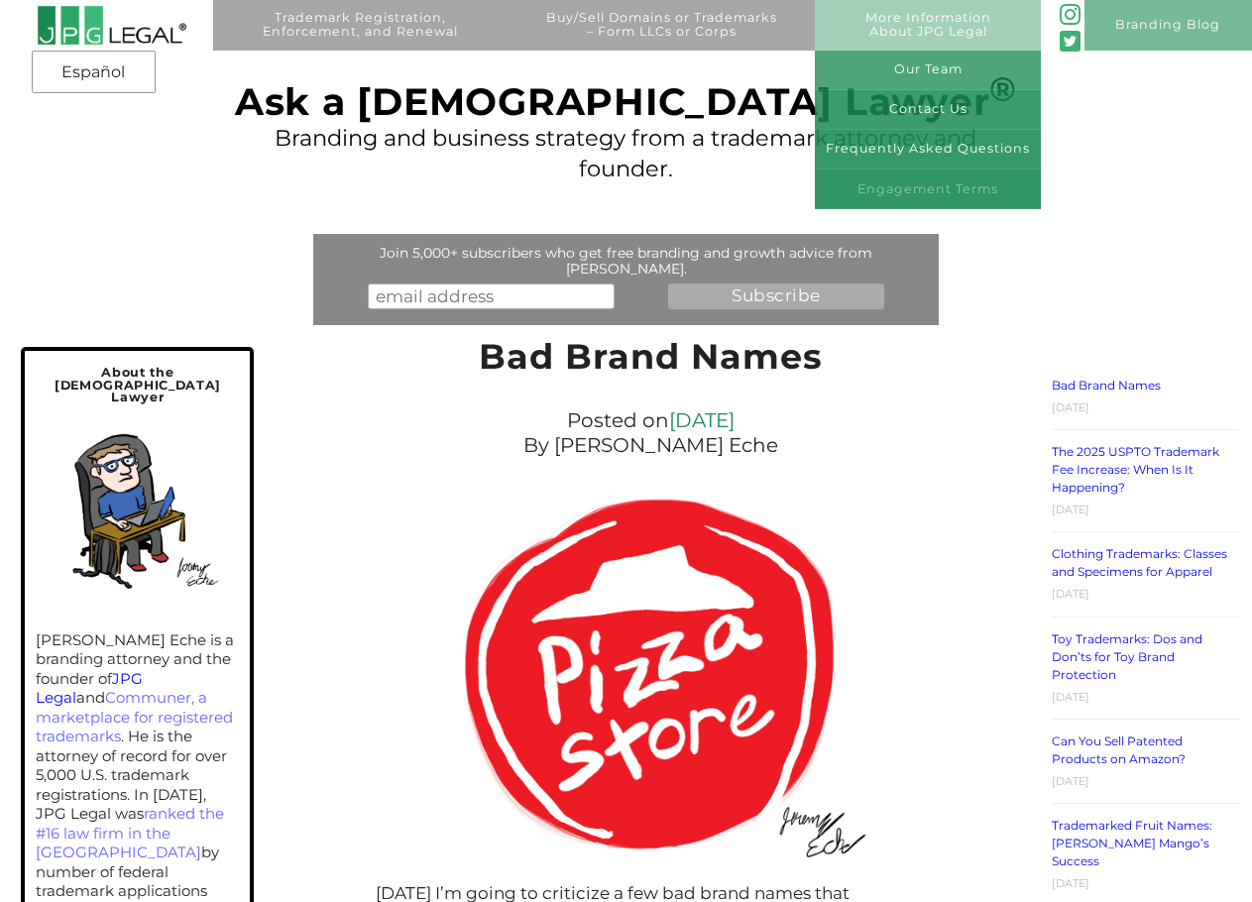
click at [962, 190] on link "Engagement Terms" at bounding box center [928, 190] width 226 height 40
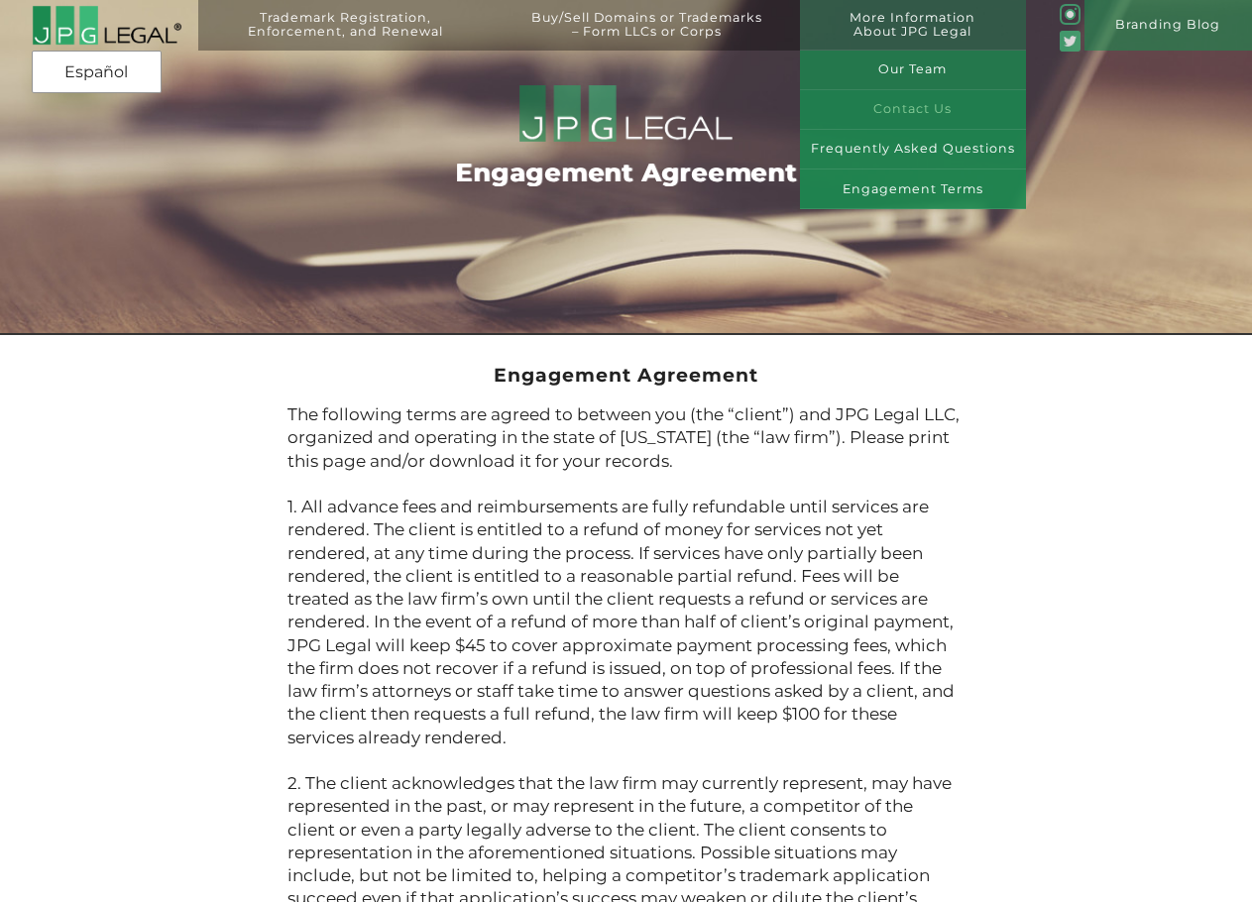
click at [928, 107] on link "Contact Us" at bounding box center [913, 110] width 226 height 40
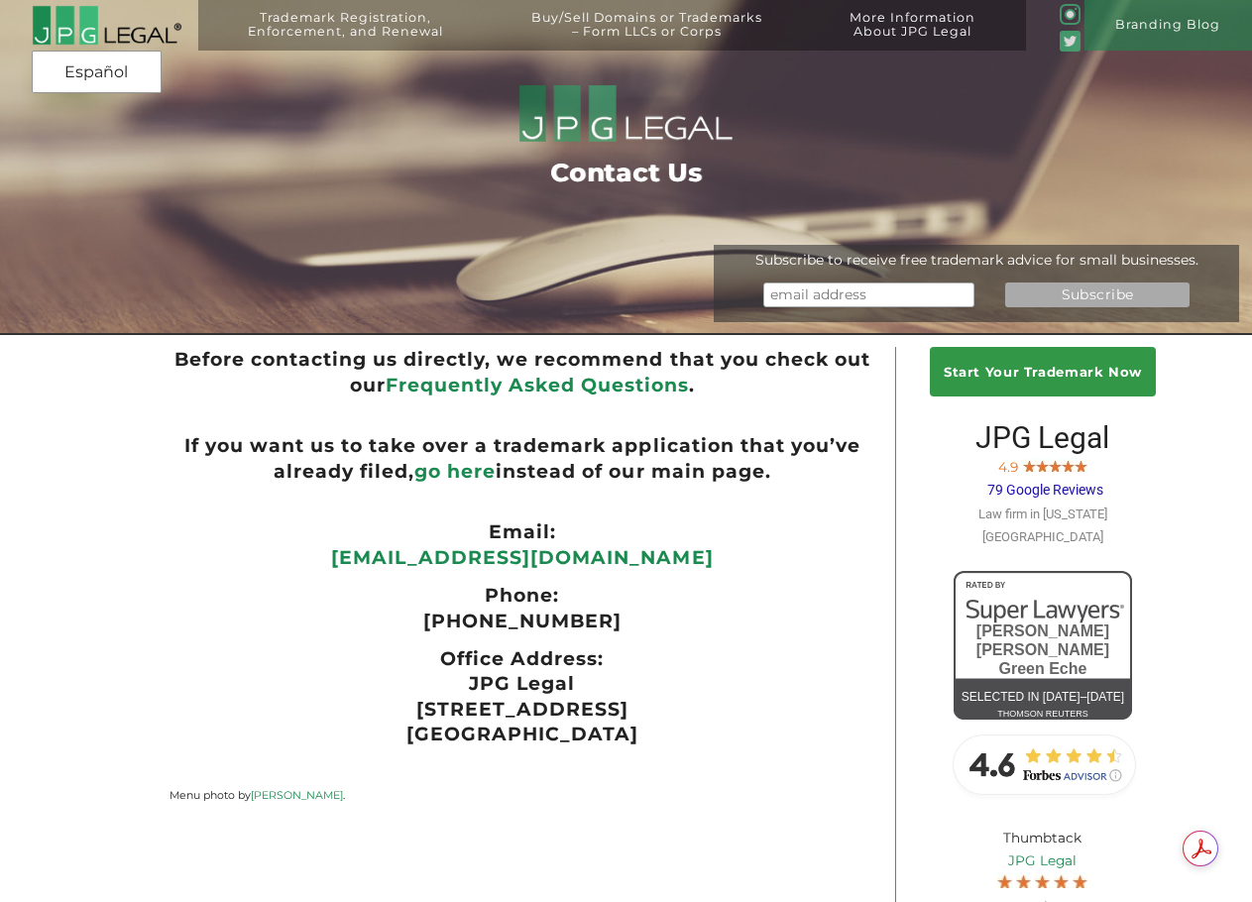
click at [466, 479] on b "go here" at bounding box center [455, 471] width 81 height 23
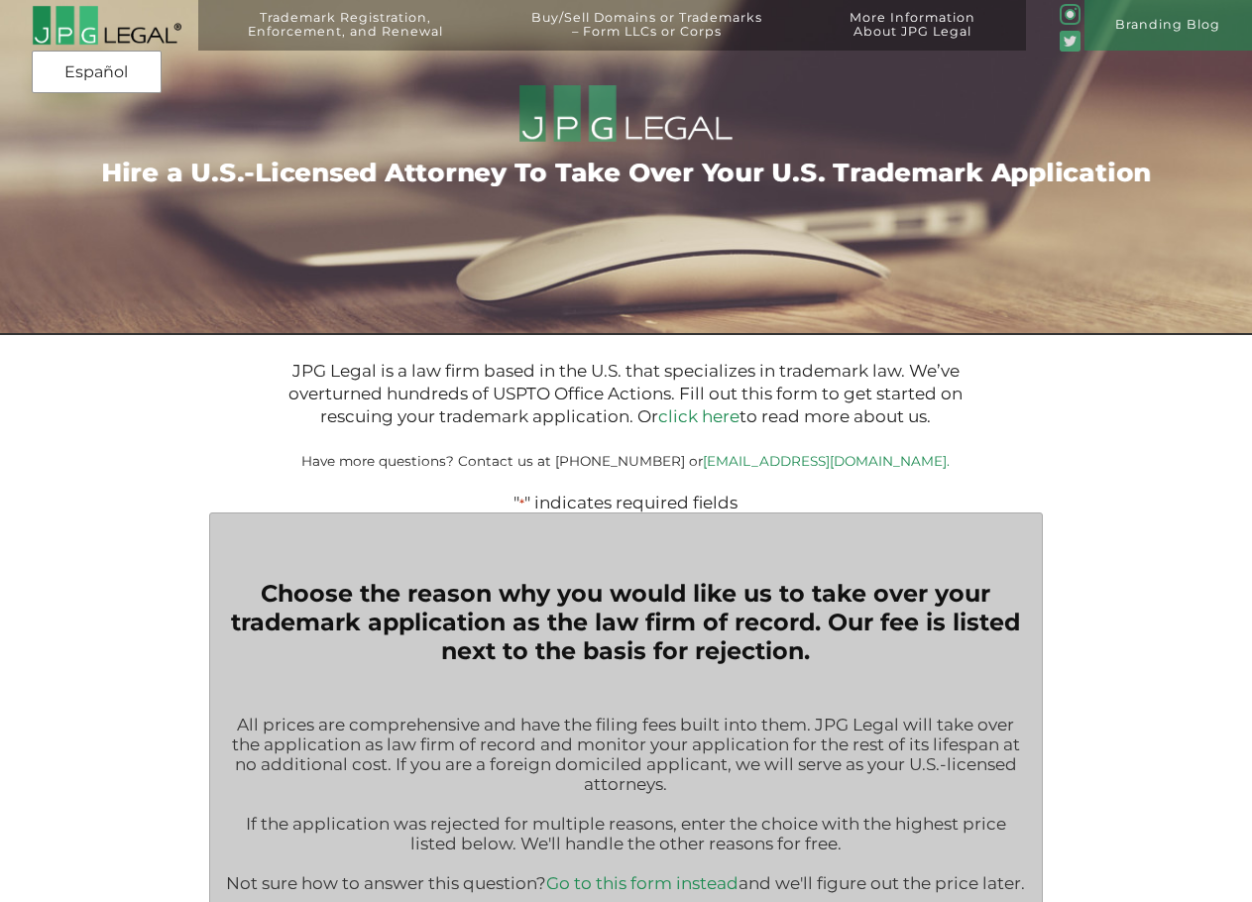
type input "$399.00"
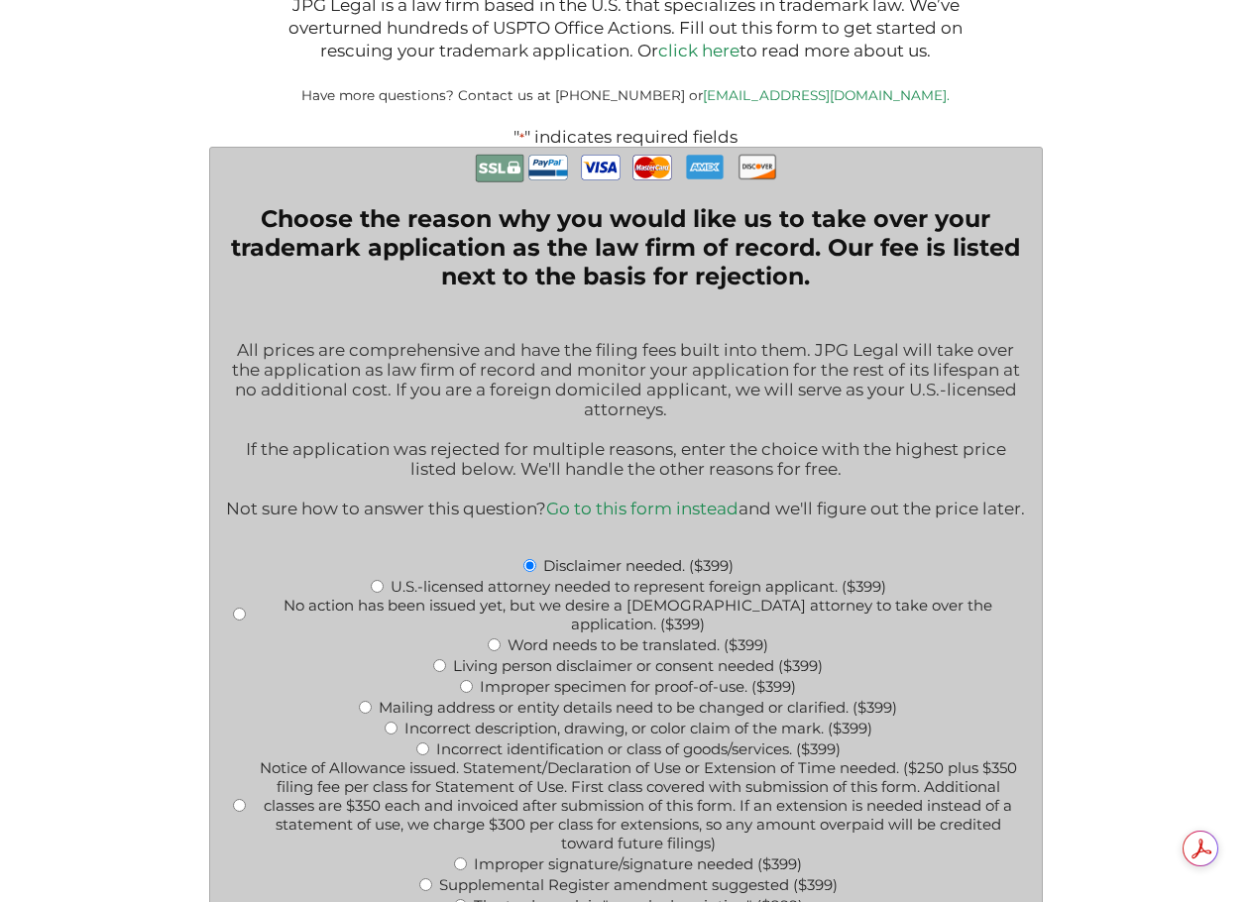
scroll to position [397, 0]
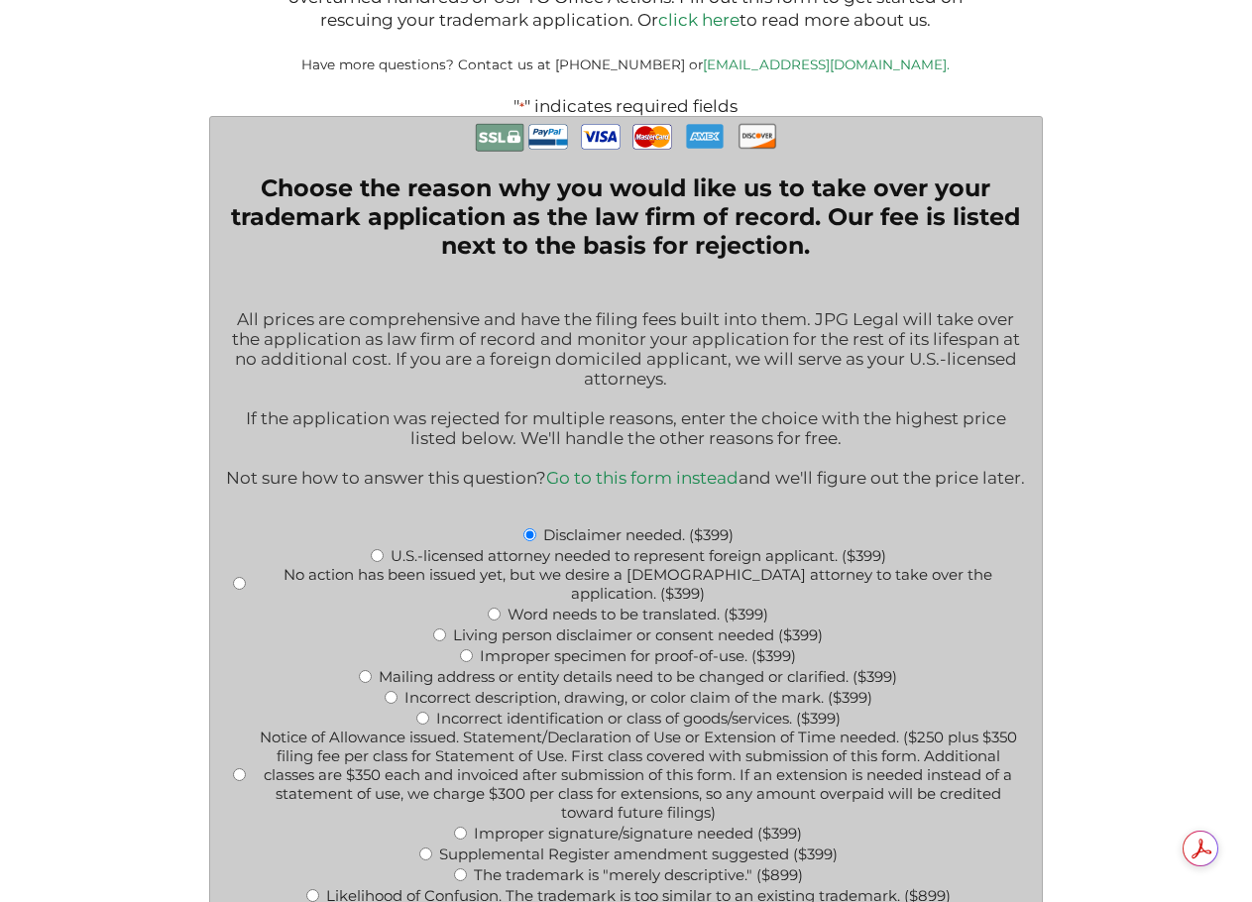
click at [375, 562] on input "U.S.-licensed attorney needed to represent foreign applicant. ($399)" at bounding box center [377, 555] width 13 height 13
radio input "true"
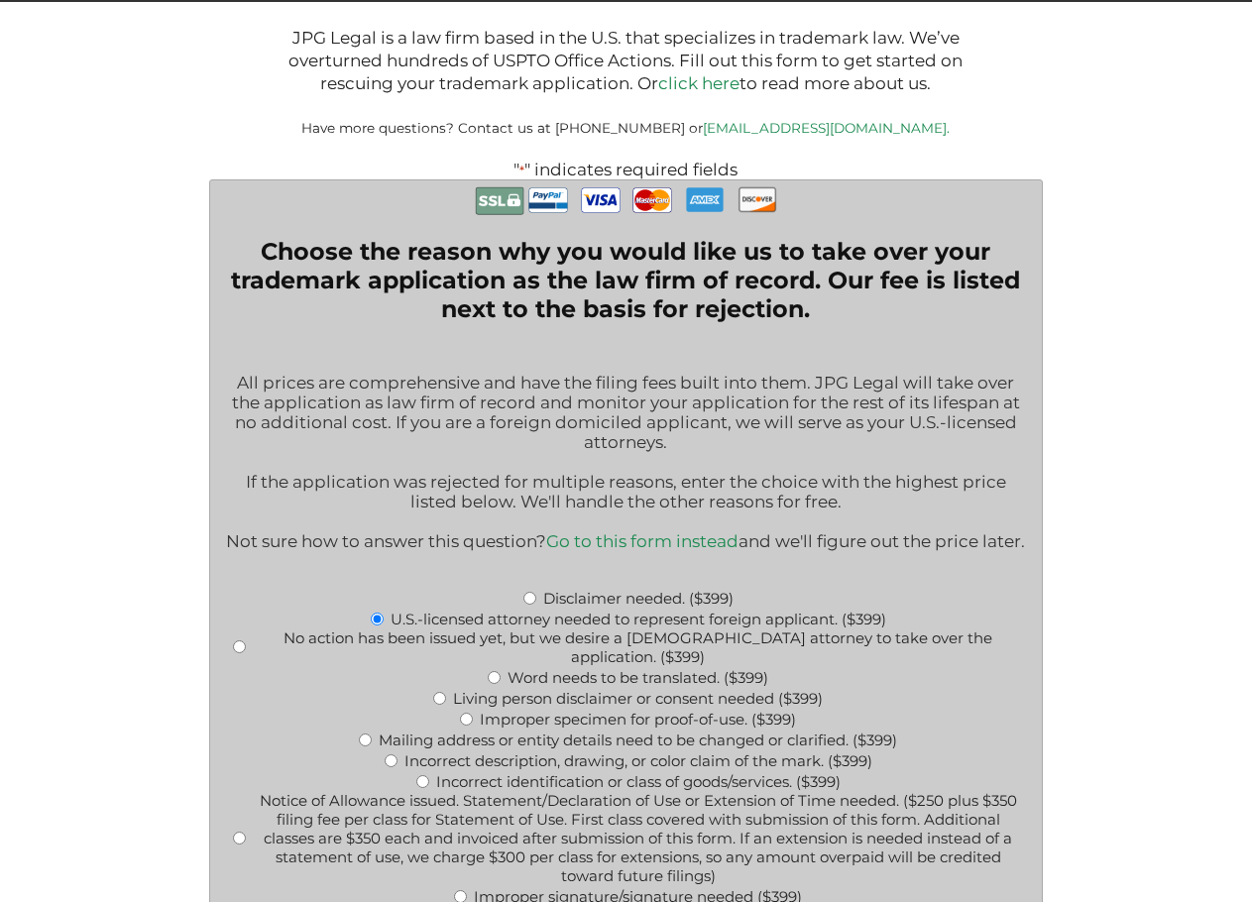
scroll to position [0, 0]
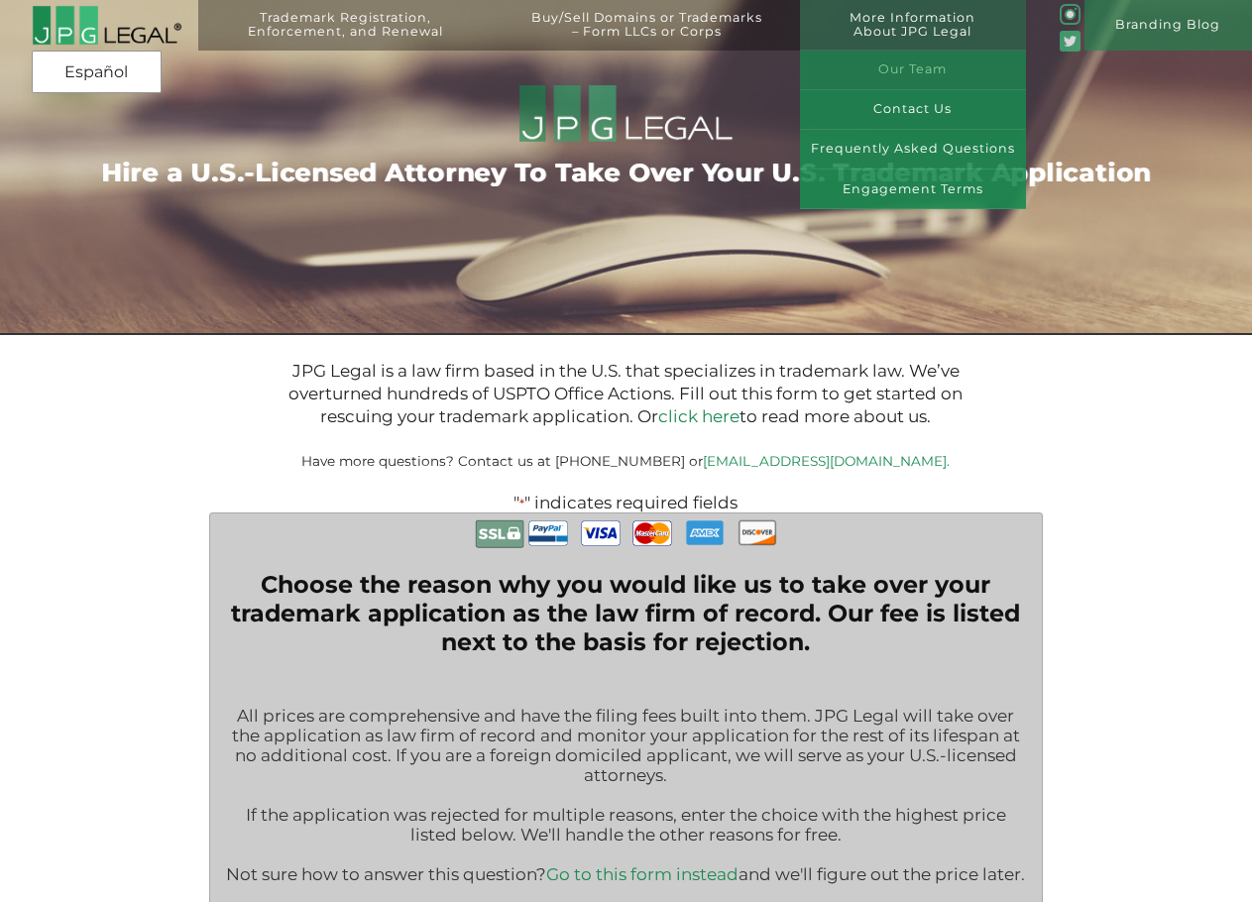
click at [940, 73] on link "Our Team" at bounding box center [913, 71] width 226 height 40
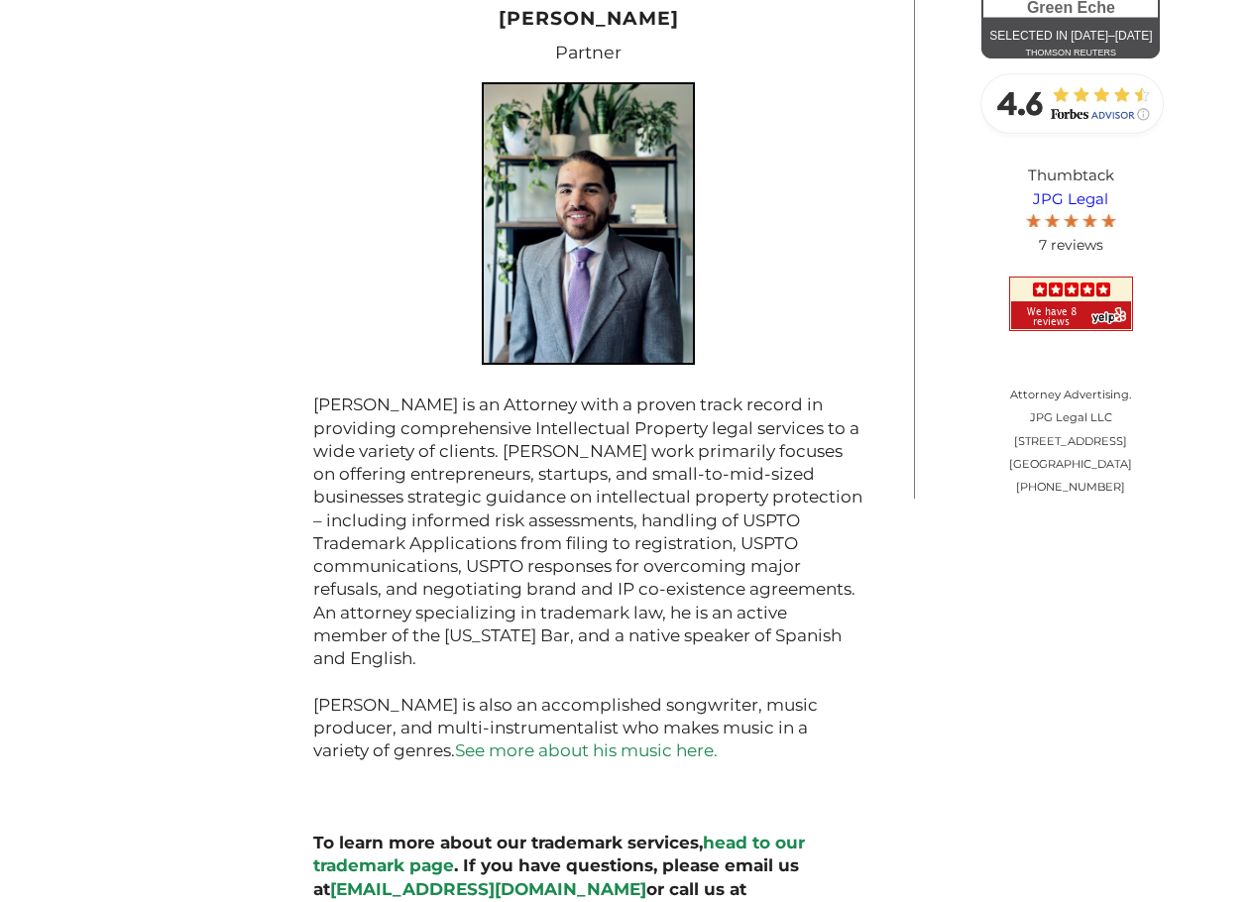
scroll to position [1823, 0]
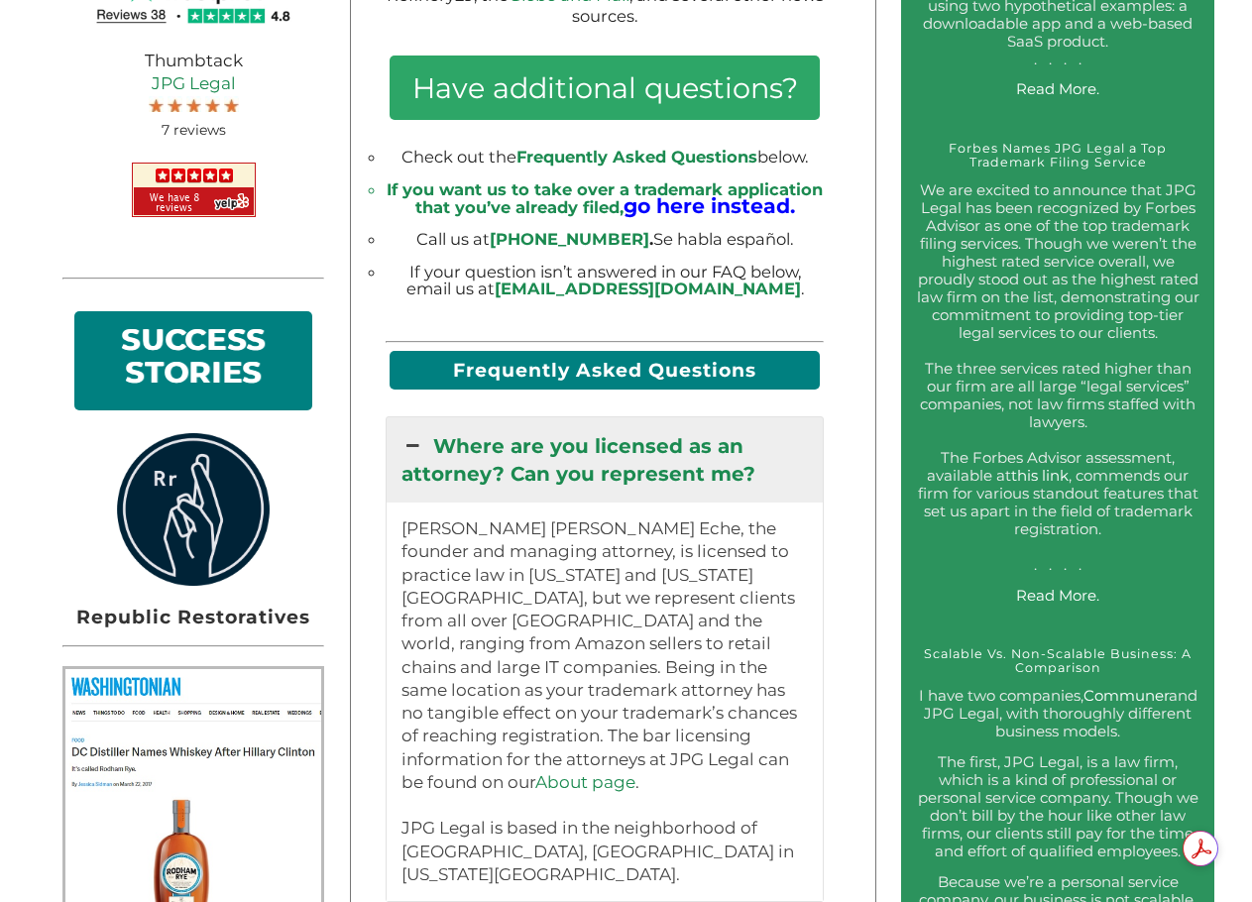
scroll to position [1487, 0]
